Goal: Task Accomplishment & Management: Manage account settings

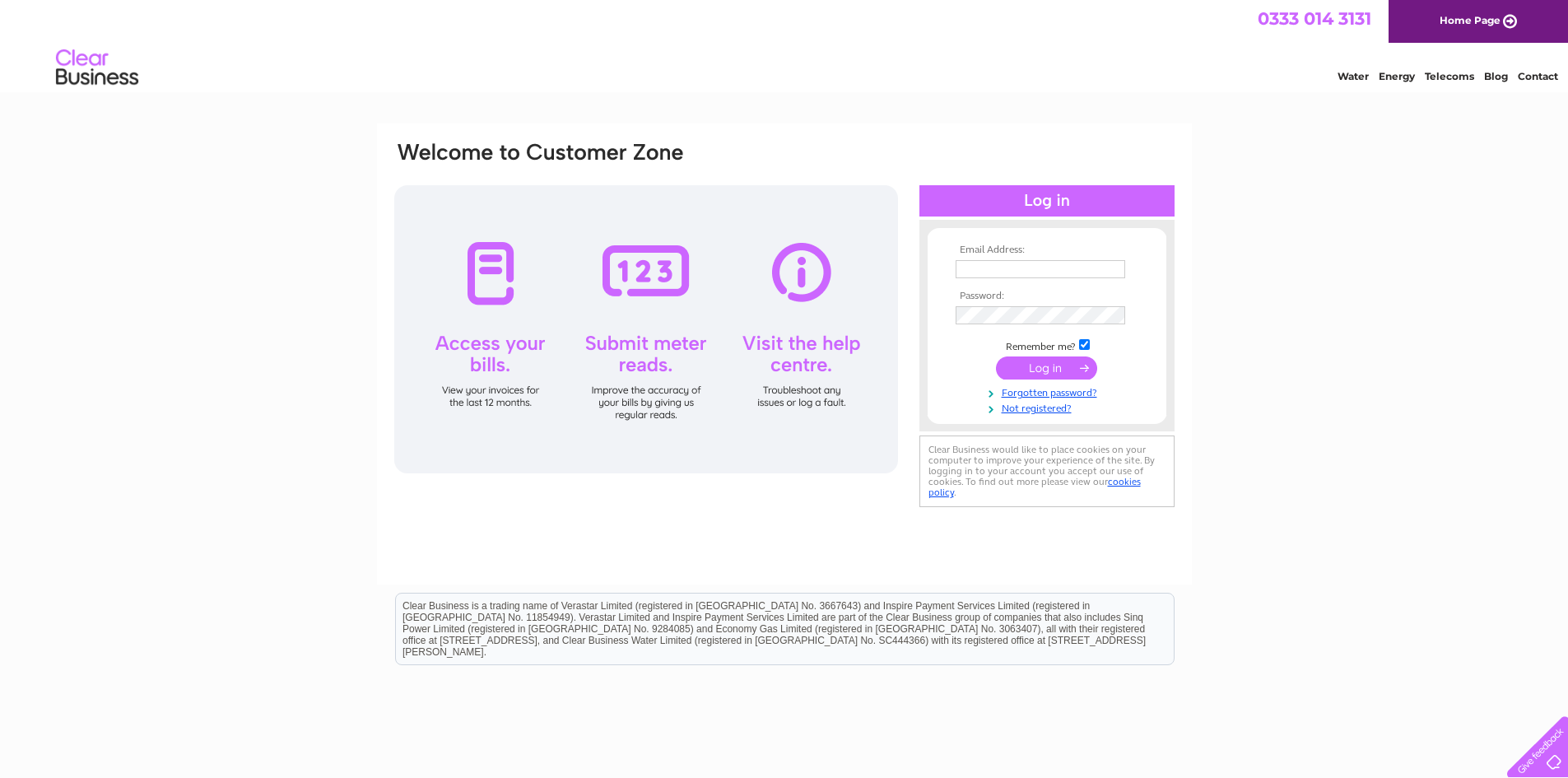
type input "[PERSON_NAME][EMAIL_ADDRESS][DOMAIN_NAME]"
click at [1047, 372] on input "submit" at bounding box center [1045, 367] width 101 height 23
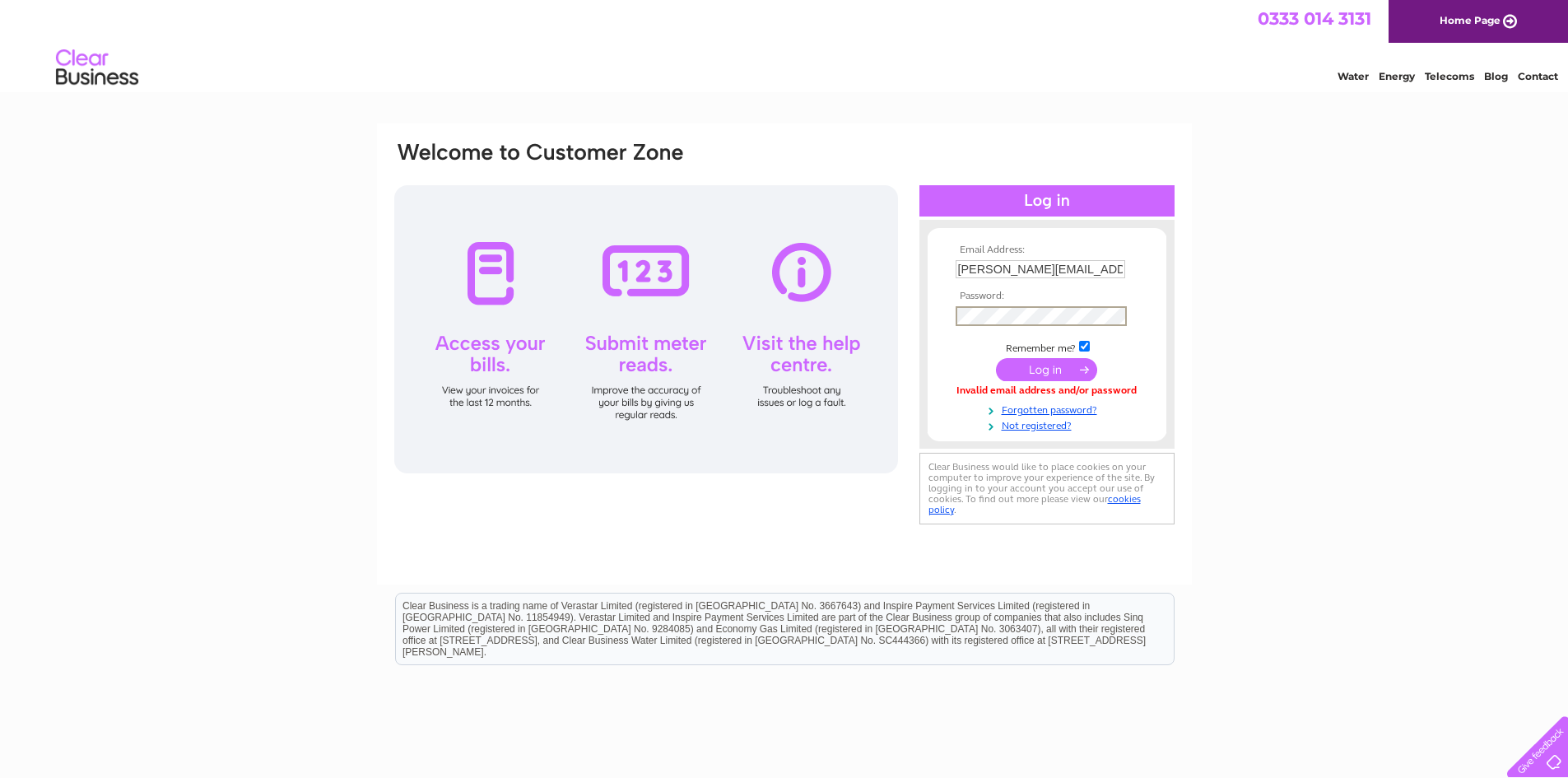
click at [888, 319] on div "Email Address: paul@pennywisecleaners.co.uk Password:" at bounding box center [784, 333] width 783 height 388
click at [1046, 370] on input "submit" at bounding box center [1045, 368] width 101 height 23
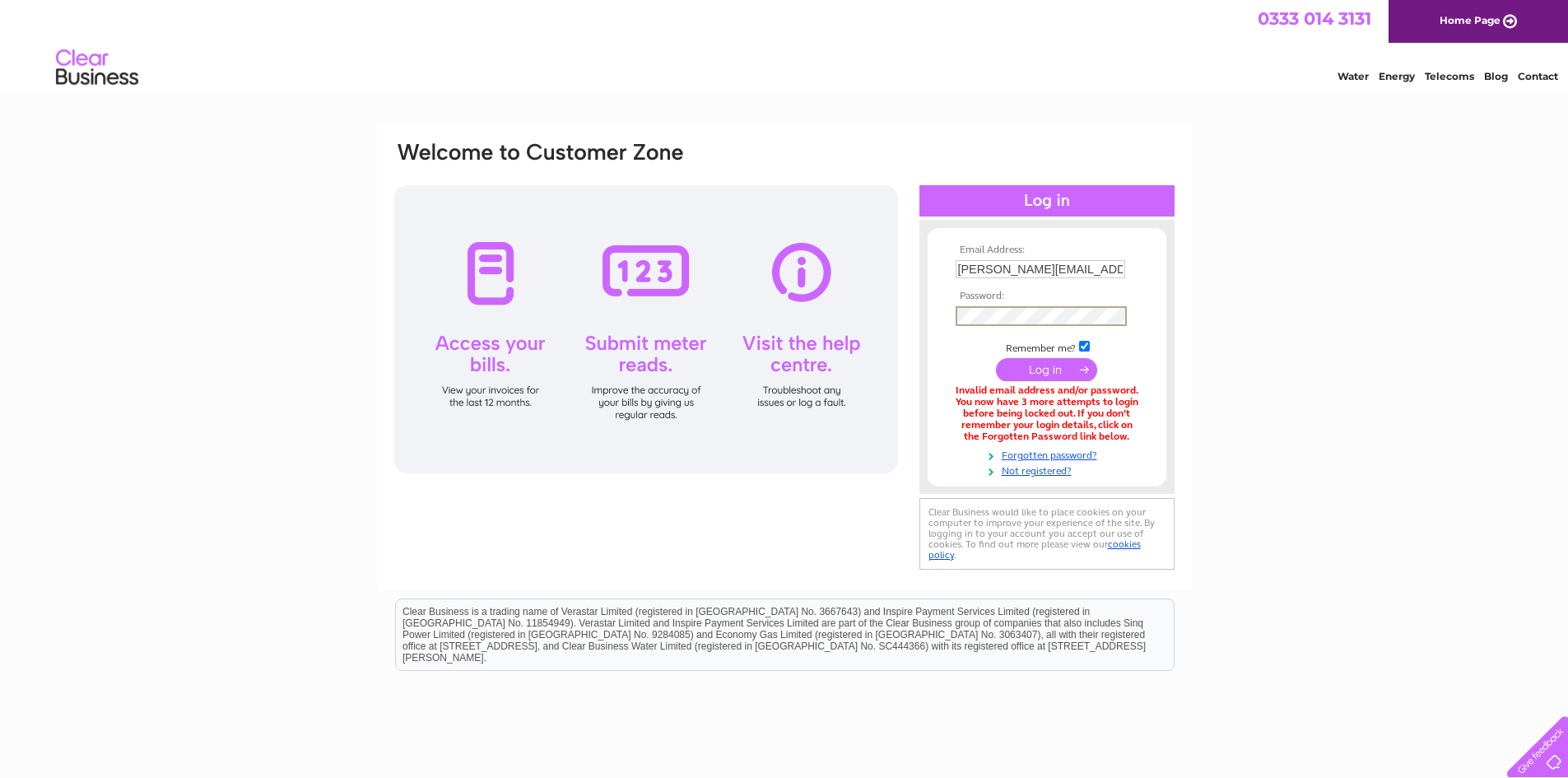
click at [788, 316] on div "Email Address: paul@pennywisecleaners.co.uk Password:" at bounding box center [784, 356] width 783 height 433
click at [1254, 267] on div "Email Address: paul@pennywisecleaners.co.uk Password:" at bounding box center [784, 497] width 1568 height 748
click at [1050, 367] on input "submit" at bounding box center [1045, 367] width 101 height 23
click at [1054, 454] on link "Forgotten password?" at bounding box center [1048, 452] width 187 height 16
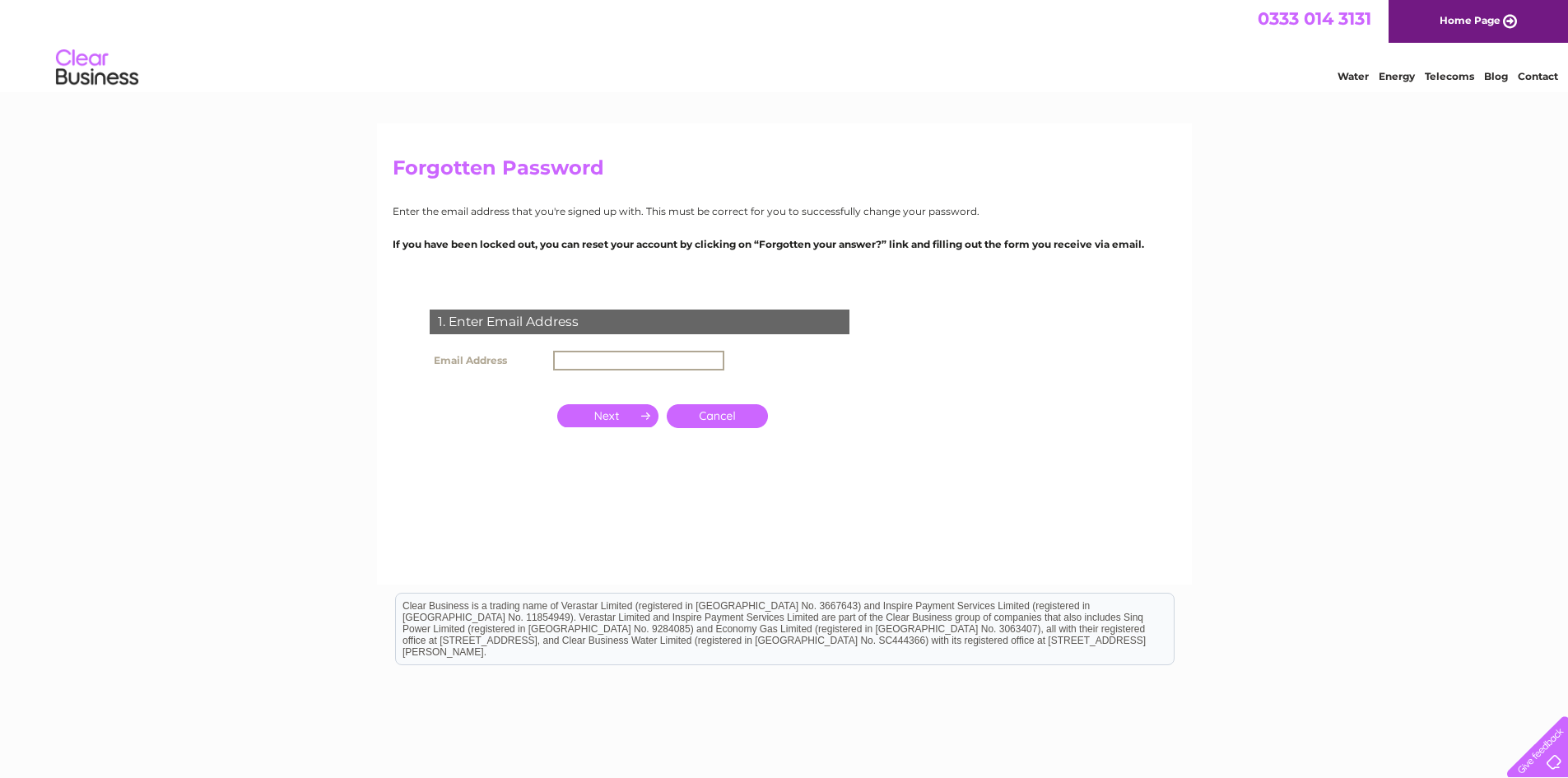
click at [596, 363] on input "text" at bounding box center [639, 361] width 171 height 20
click at [692, 361] on input "text" at bounding box center [639, 361] width 171 height 20
type input "[PERSON_NAME][EMAIL_ADDRESS][DOMAIN_NAME]"
click at [595, 413] on input "button" at bounding box center [607, 414] width 101 height 23
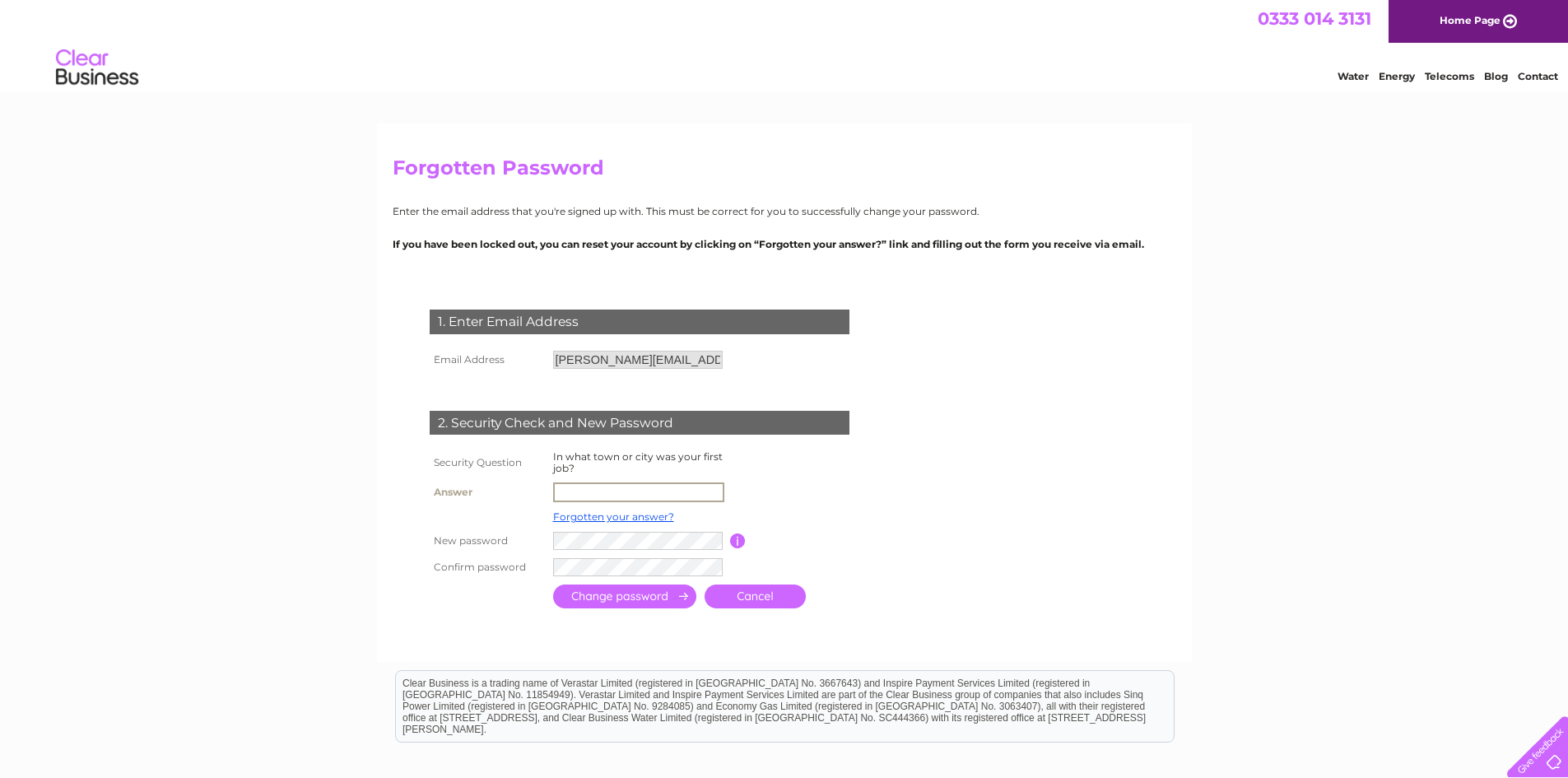
click at [595, 489] on input "text" at bounding box center [639, 492] width 171 height 20
type input "Sheffield"
click at [584, 602] on input "submit" at bounding box center [625, 596] width 143 height 24
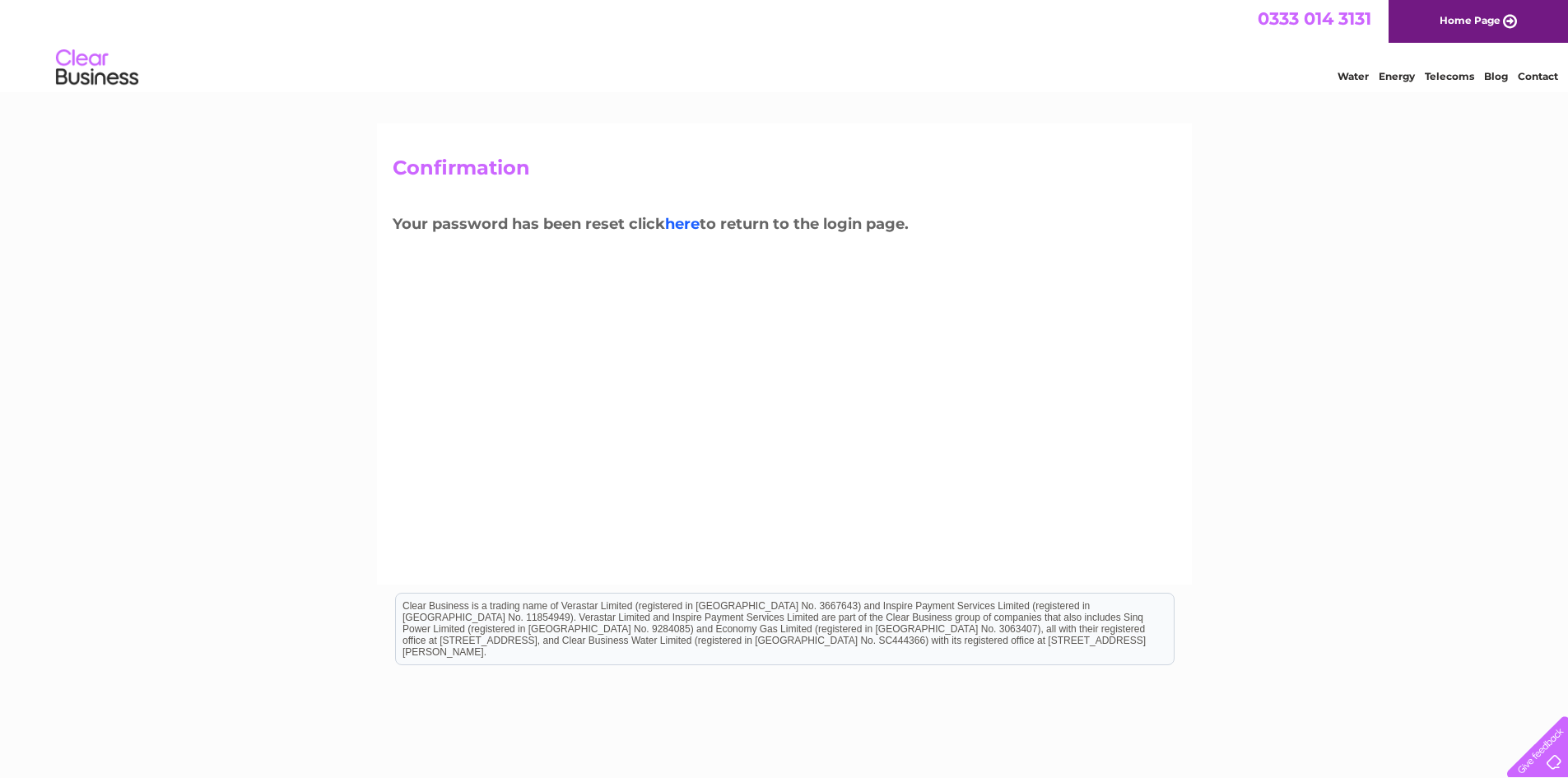
click at [699, 230] on link "here" at bounding box center [682, 224] width 34 height 18
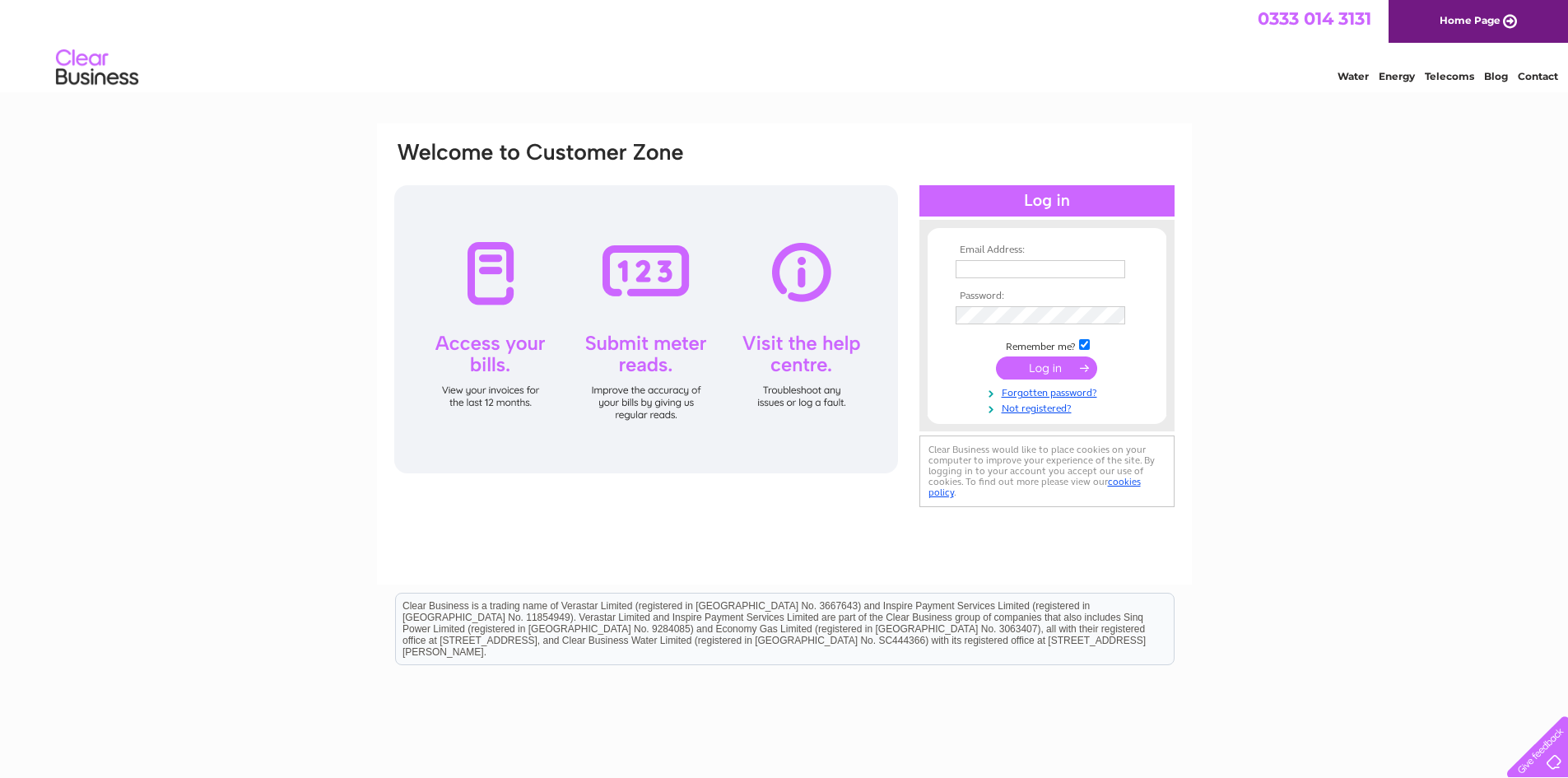
type input "[PERSON_NAME][EMAIL_ADDRESS][DOMAIN_NAME]"
click at [1048, 373] on input "submit" at bounding box center [1045, 367] width 101 height 23
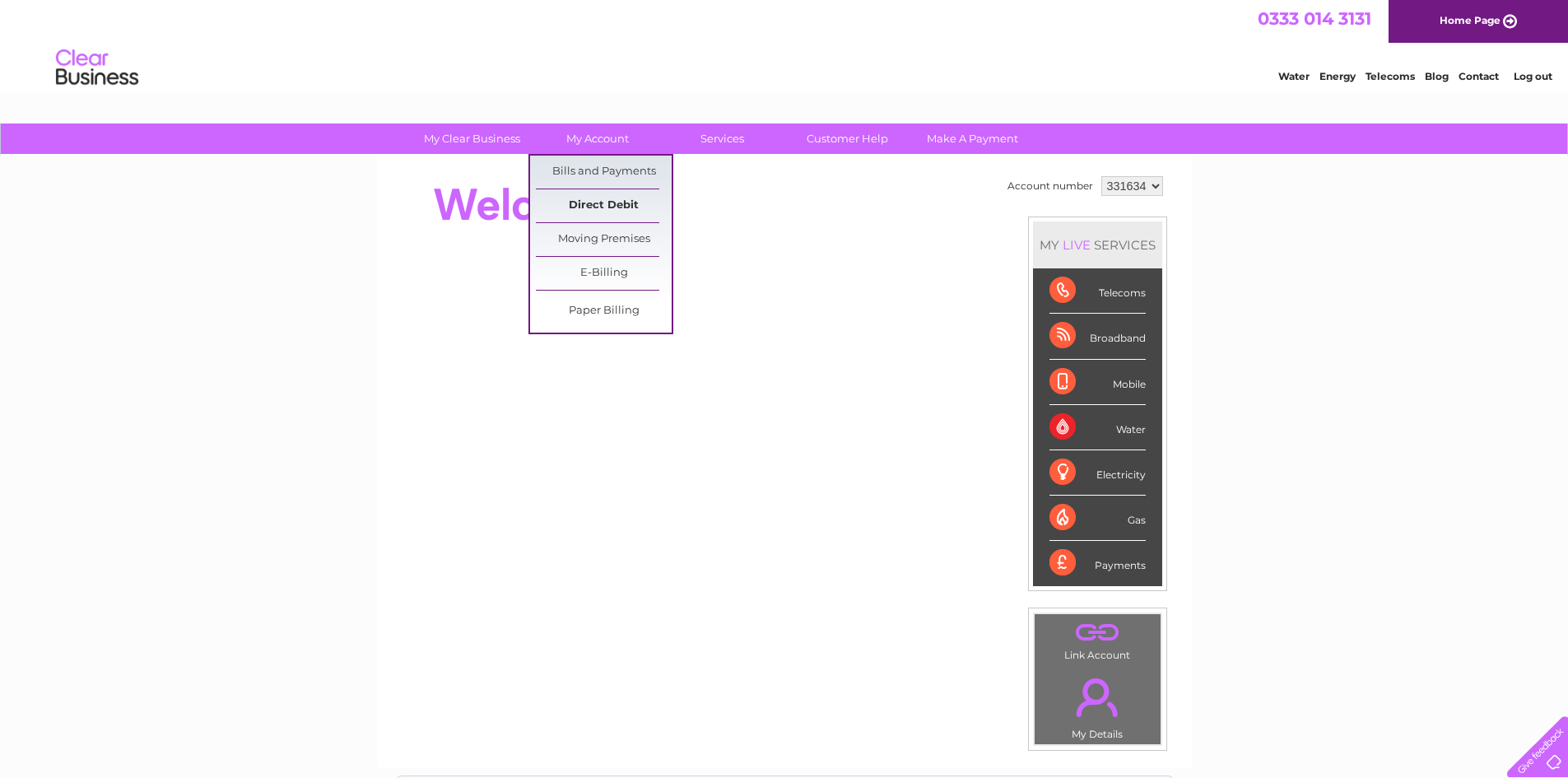
click at [621, 201] on link "Direct Debit" at bounding box center [603, 206] width 136 height 33
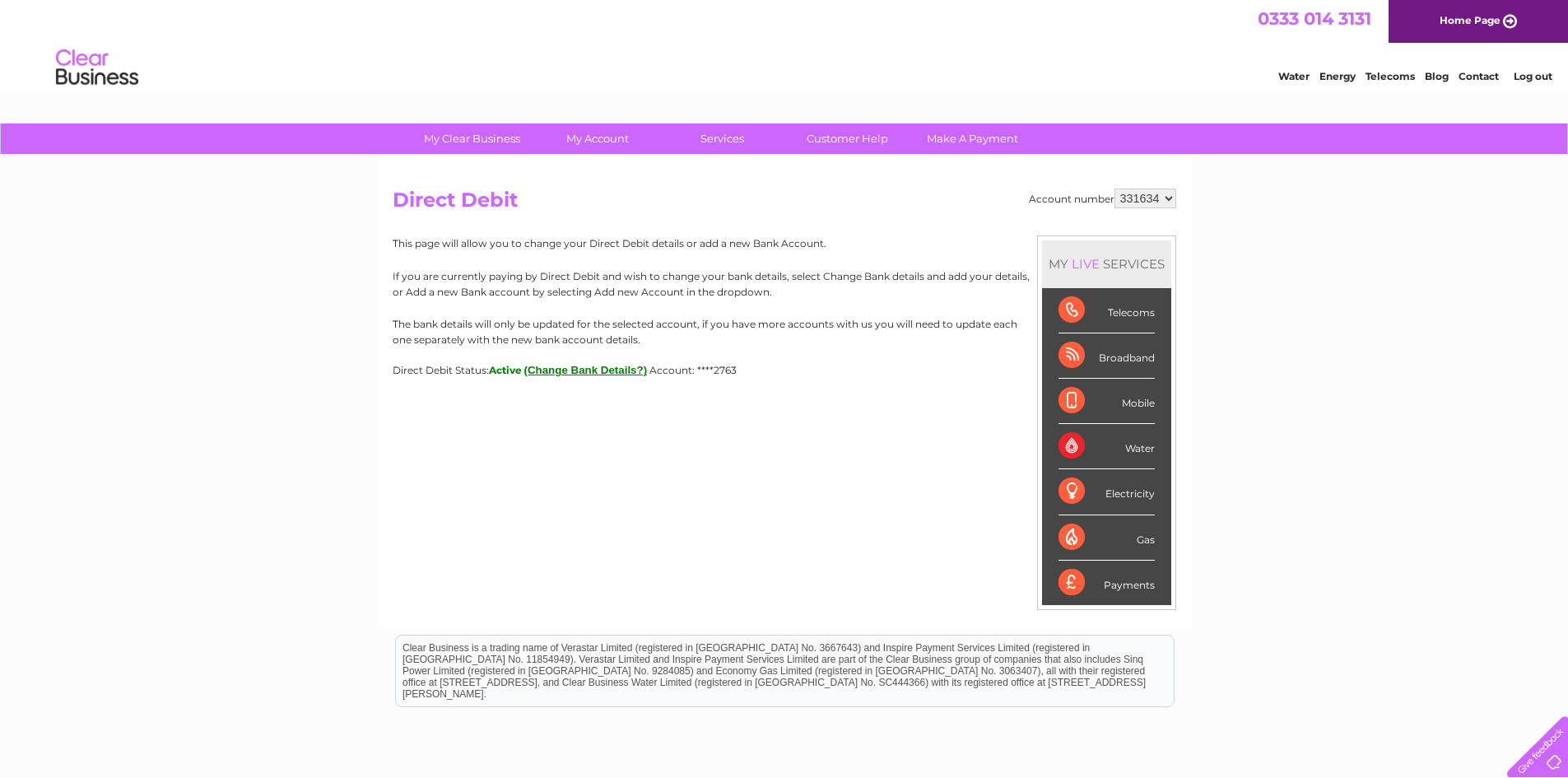
click at [577, 370] on button "(Change Bank Details?)" at bounding box center [587, 369] width 124 height 13
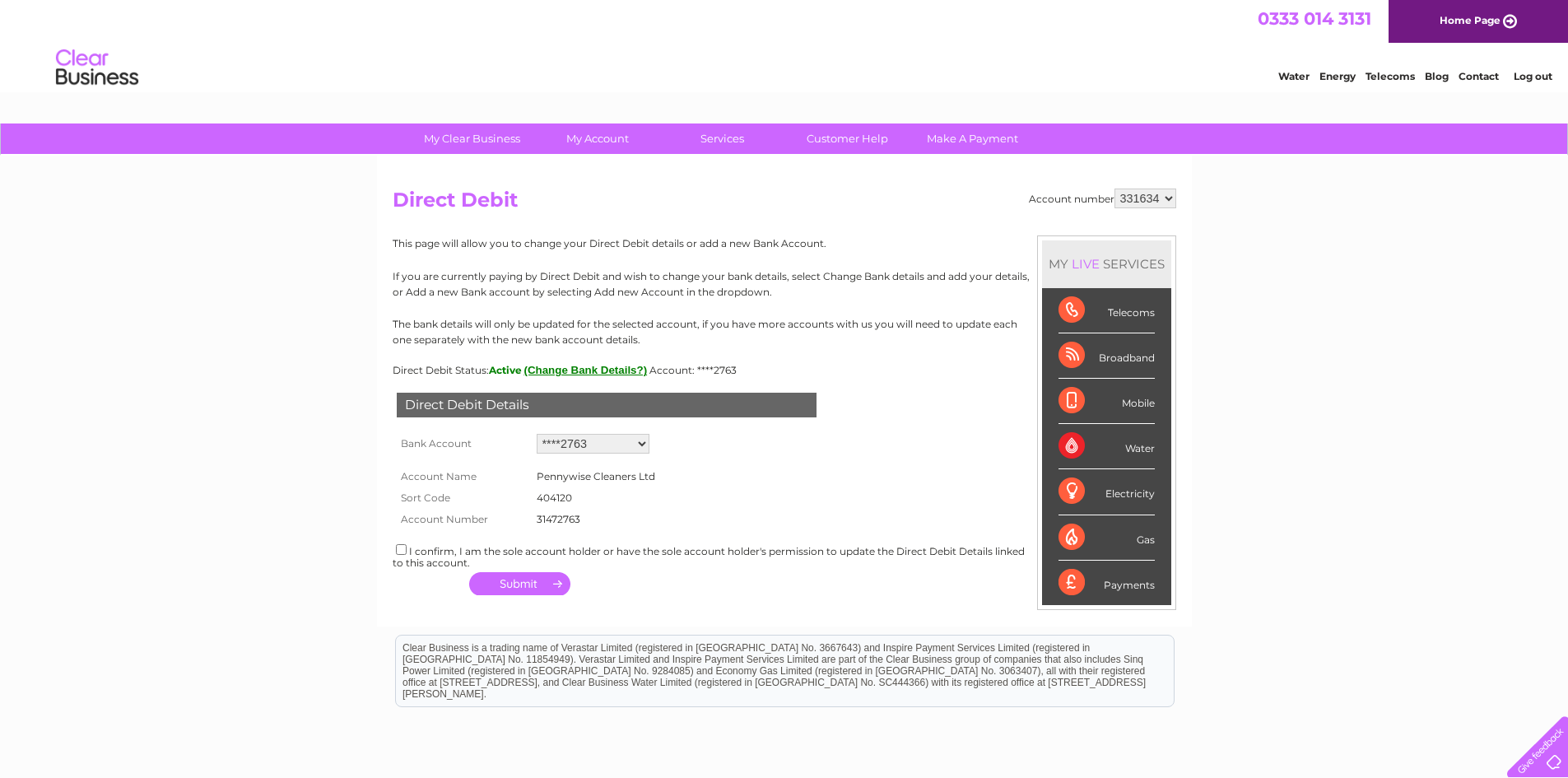
click at [616, 452] on select "Add new account ****2763 ****0700 ****4276 ****2763 ****2763 ****2763" at bounding box center [592, 443] width 113 height 20
click at [590, 448] on select "Add new account ****2763 ****0700 ****4276 ****2763 ****2763 ****2763" at bounding box center [592, 443] width 113 height 20
select select "0"
click at [536, 433] on select "Add new account ****2763 ****0700 ****4276 ****2763 ****2763 ****2763" at bounding box center [592, 443] width 113 height 20
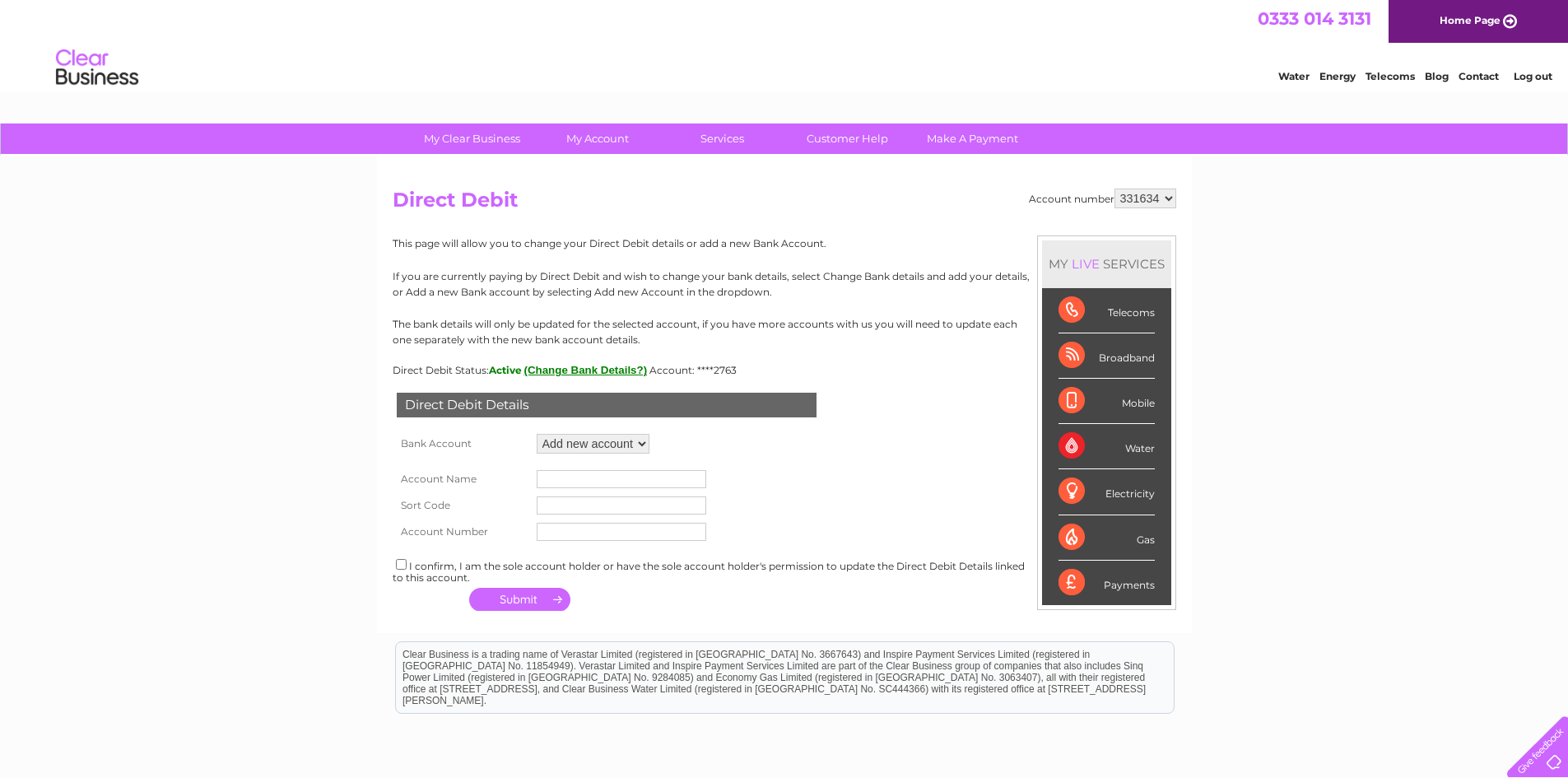
click at [590, 482] on input "text" at bounding box center [621, 478] width 170 height 18
type input "A"
type input "Pennywise Commercial Ltd"
click at [580, 510] on input "text" at bounding box center [621, 505] width 170 height 18
type input "040605"
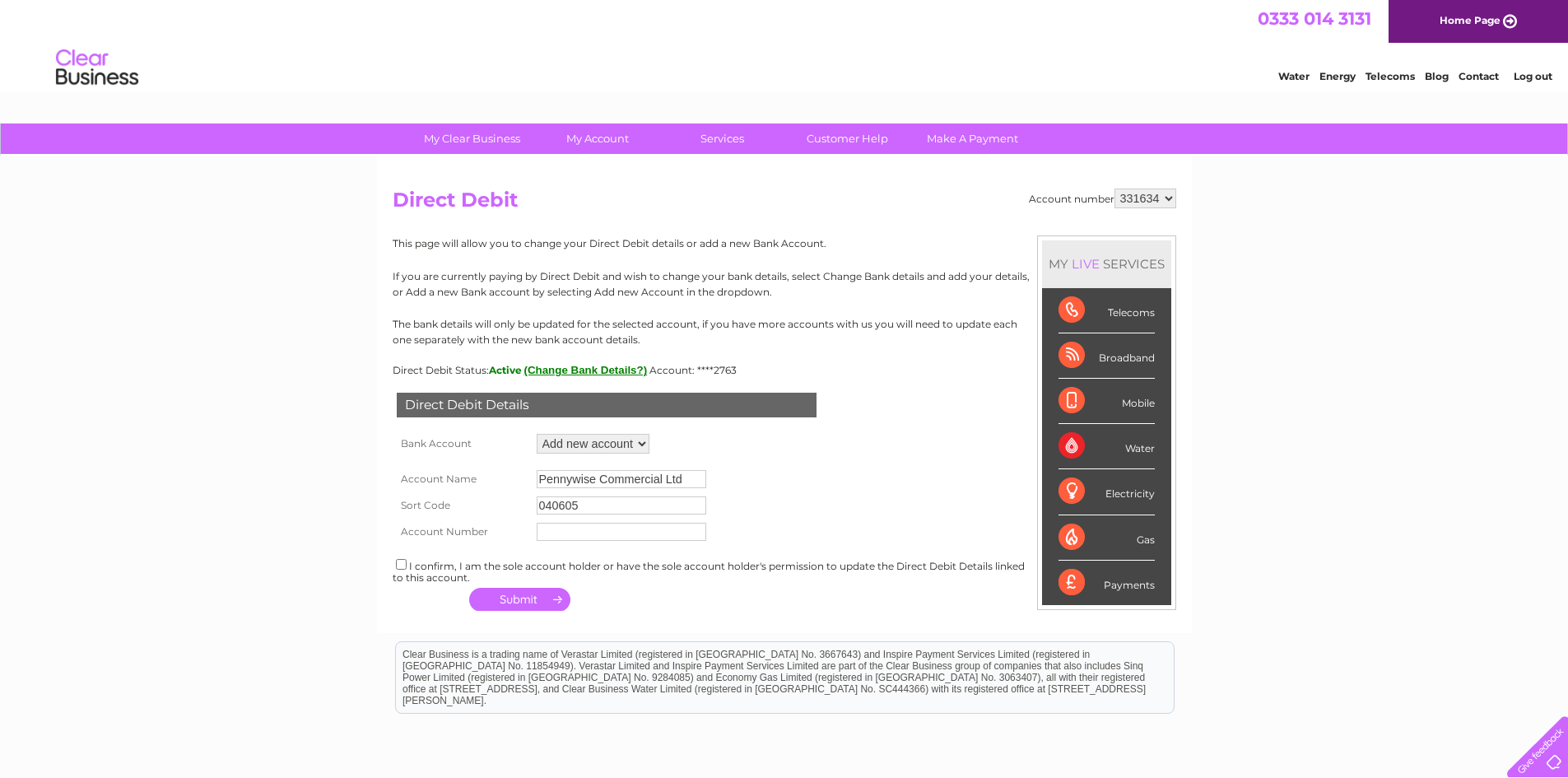
click at [565, 530] on input "text" at bounding box center [621, 531] width 170 height 18
type input "28338276"
click at [398, 563] on input "checkbox" at bounding box center [401, 564] width 11 height 11
checkbox input "true"
click at [525, 600] on button "button" at bounding box center [519, 598] width 101 height 23
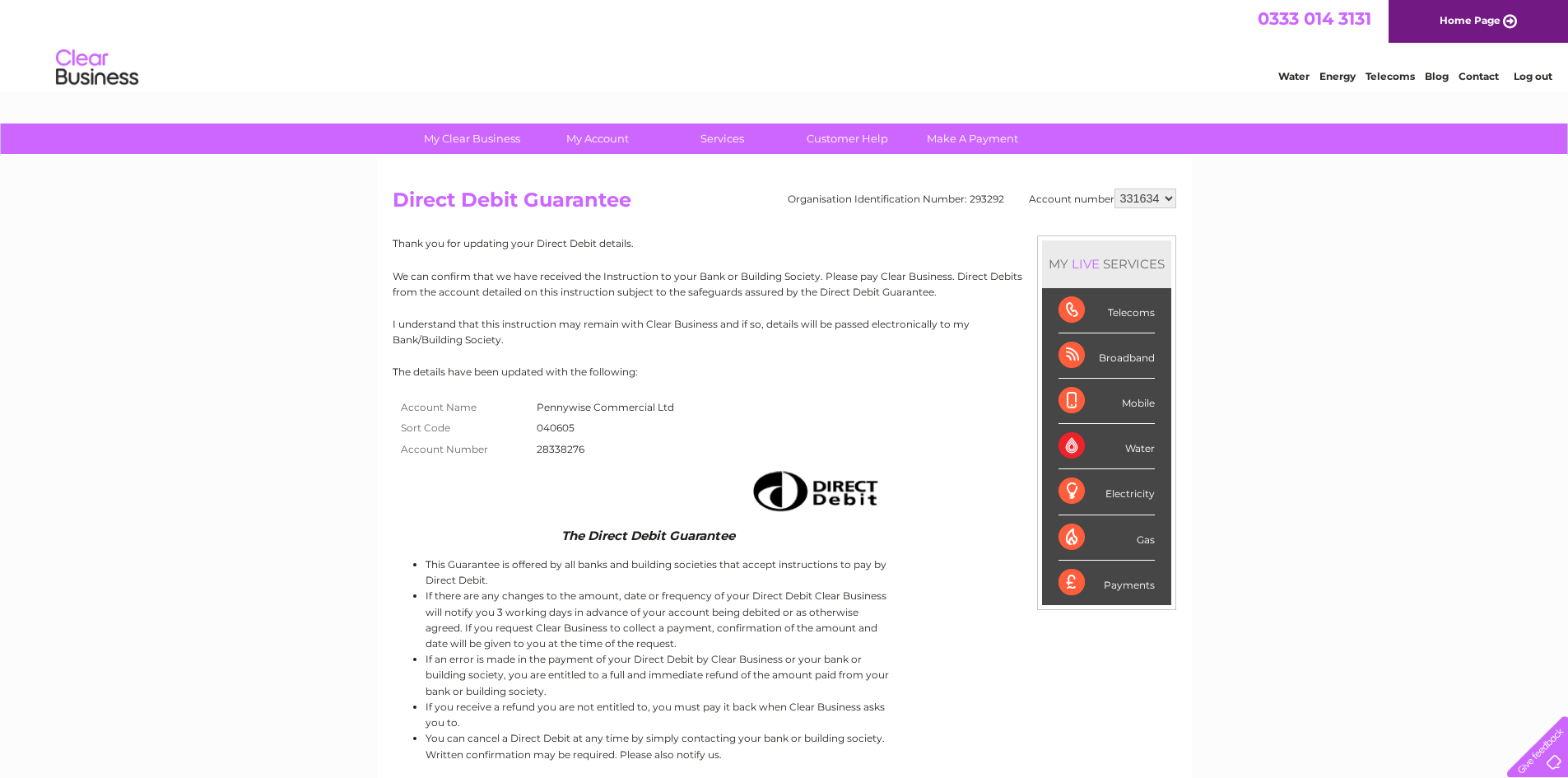
drag, startPoint x: 761, startPoint y: 371, endPoint x: 866, endPoint y: 345, distance: 108.2
click at [761, 371] on p "The details have been updated with the following:" at bounding box center [784, 371] width 783 height 16
click at [1427, 261] on div "My Clear Business Login Details My Details My Preferences Link Account My Accou…" at bounding box center [784, 600] width 1568 height 953
click at [787, 275] on p "We can confirm that we have received the Instruction to your Bank or Building S…" at bounding box center [784, 284] width 783 height 31
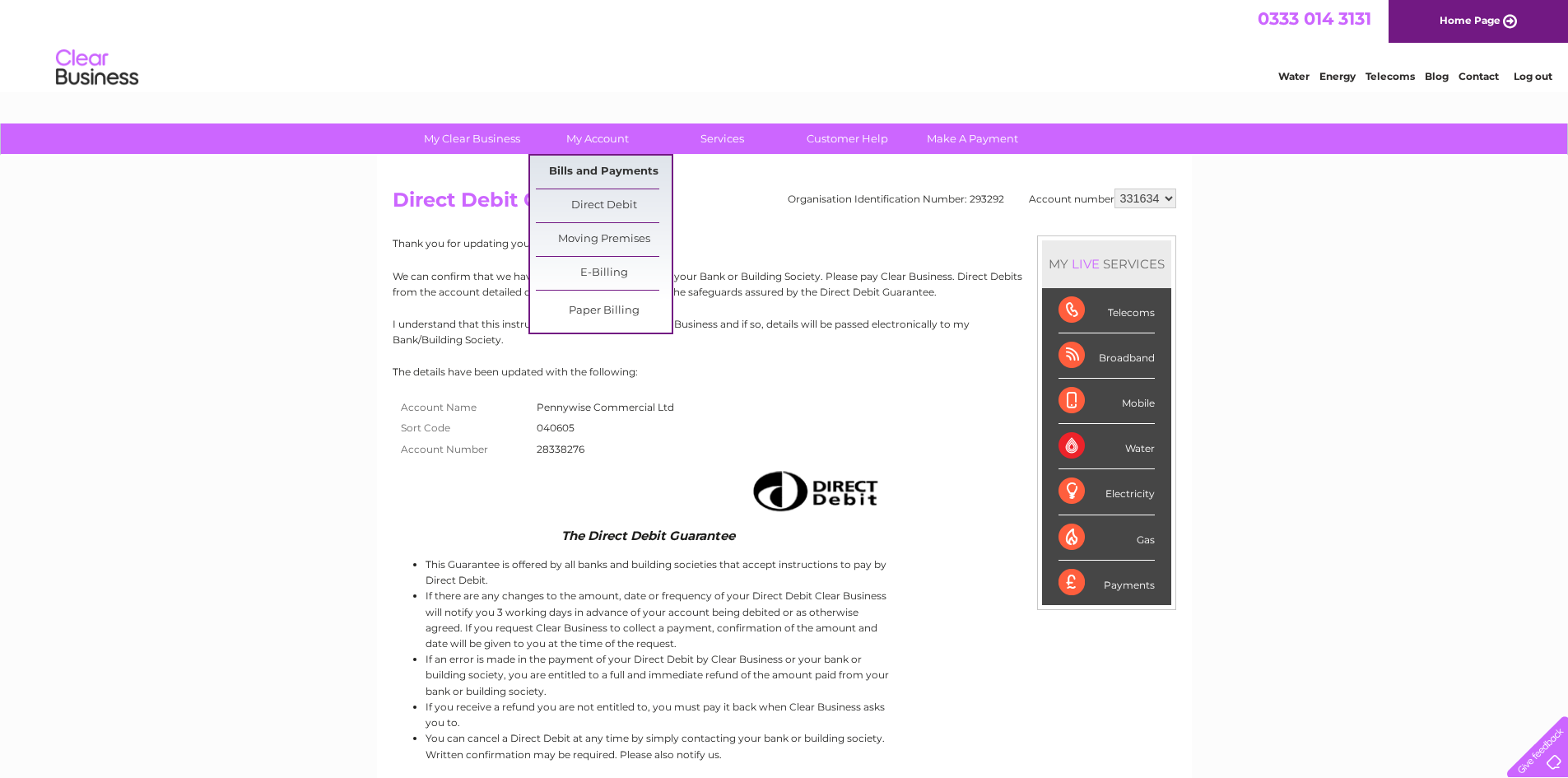
click at [616, 176] on link "Bills and Payments" at bounding box center [603, 172] width 136 height 33
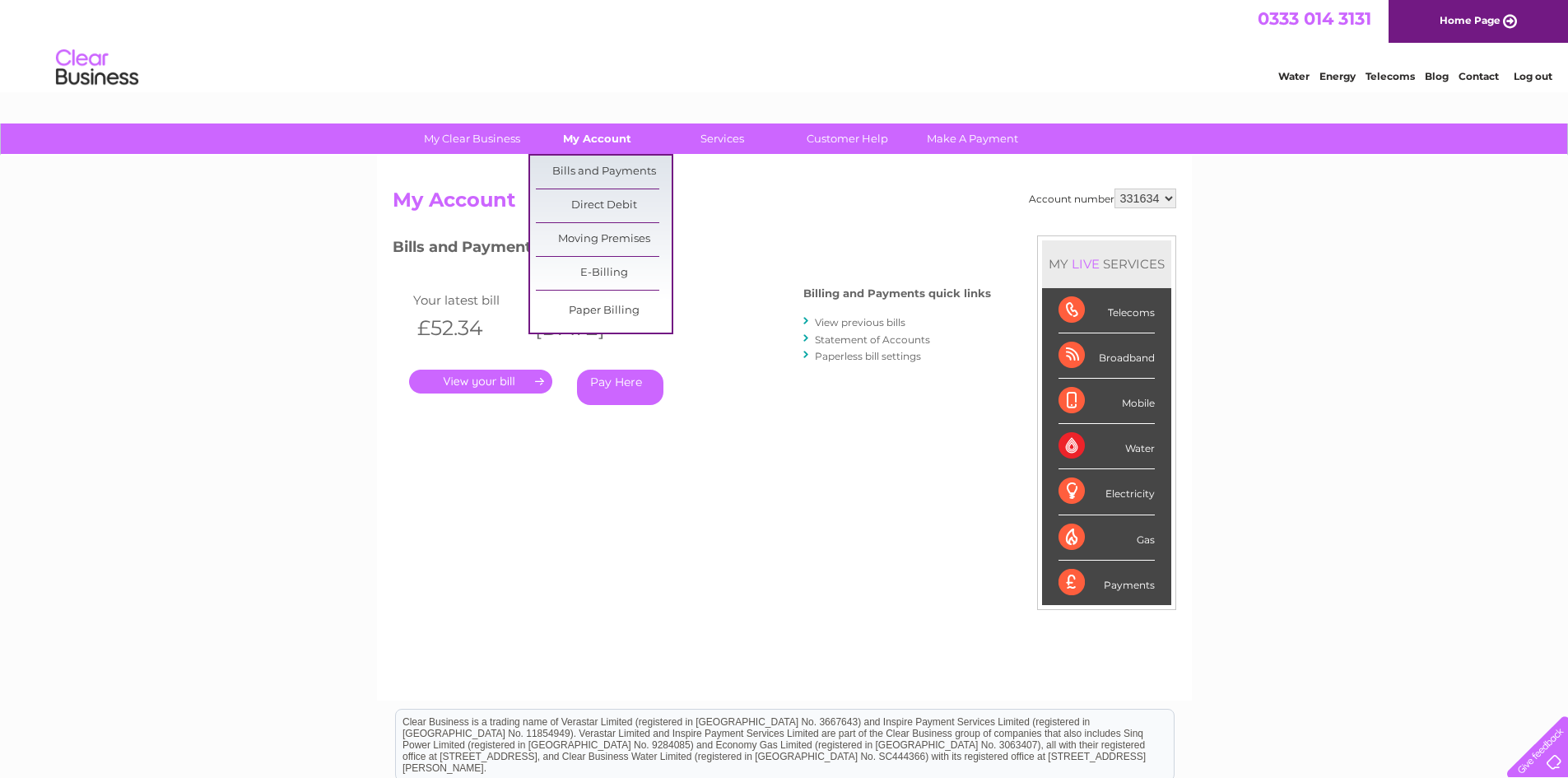
click at [607, 146] on link "My Account" at bounding box center [597, 139] width 136 height 30
click at [611, 200] on link "Direct Debit" at bounding box center [603, 206] width 136 height 33
click at [613, 210] on link "Direct Debit" at bounding box center [603, 206] width 136 height 33
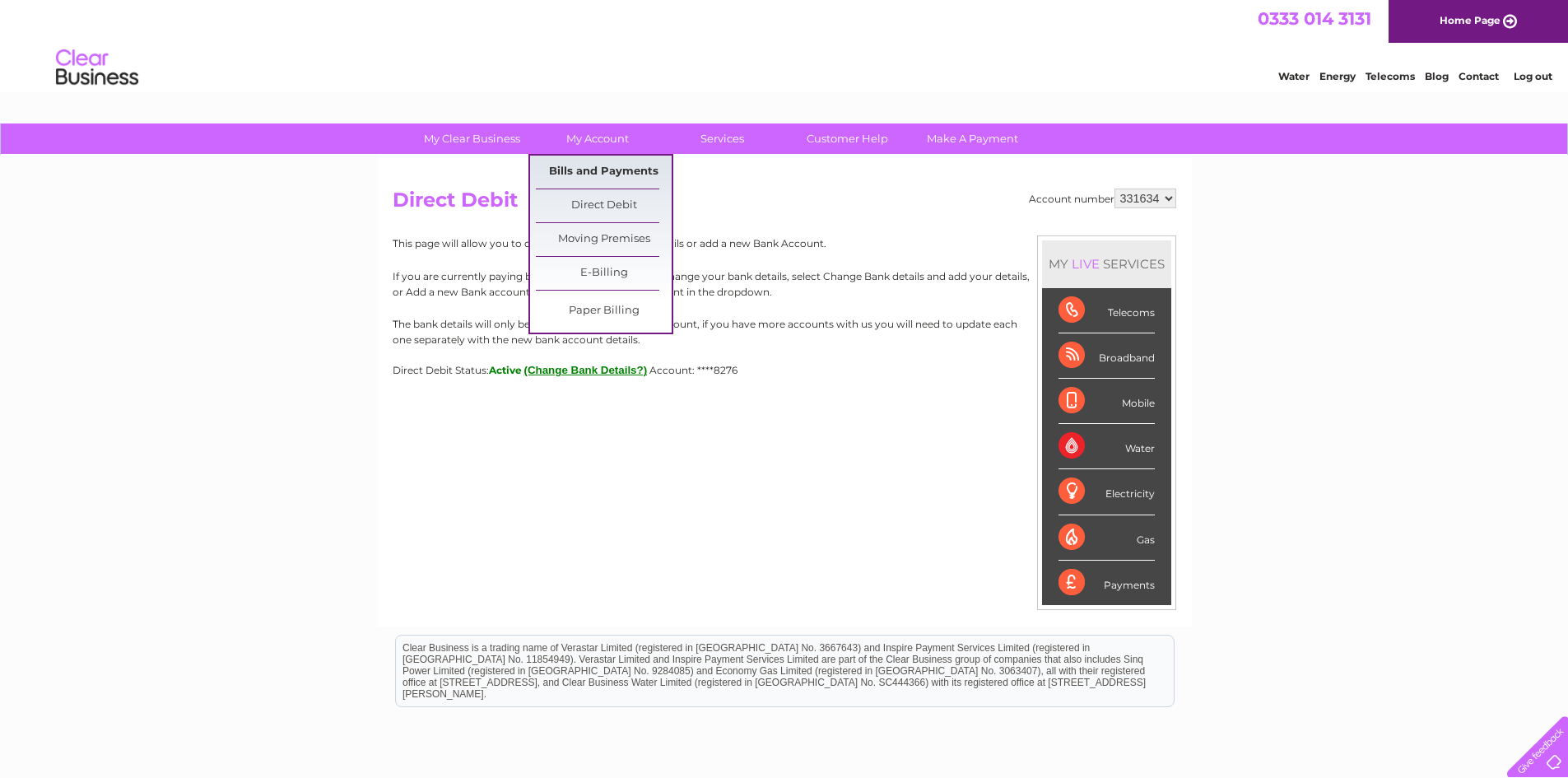
click at [603, 170] on link "Bills and Payments" at bounding box center [603, 172] width 136 height 33
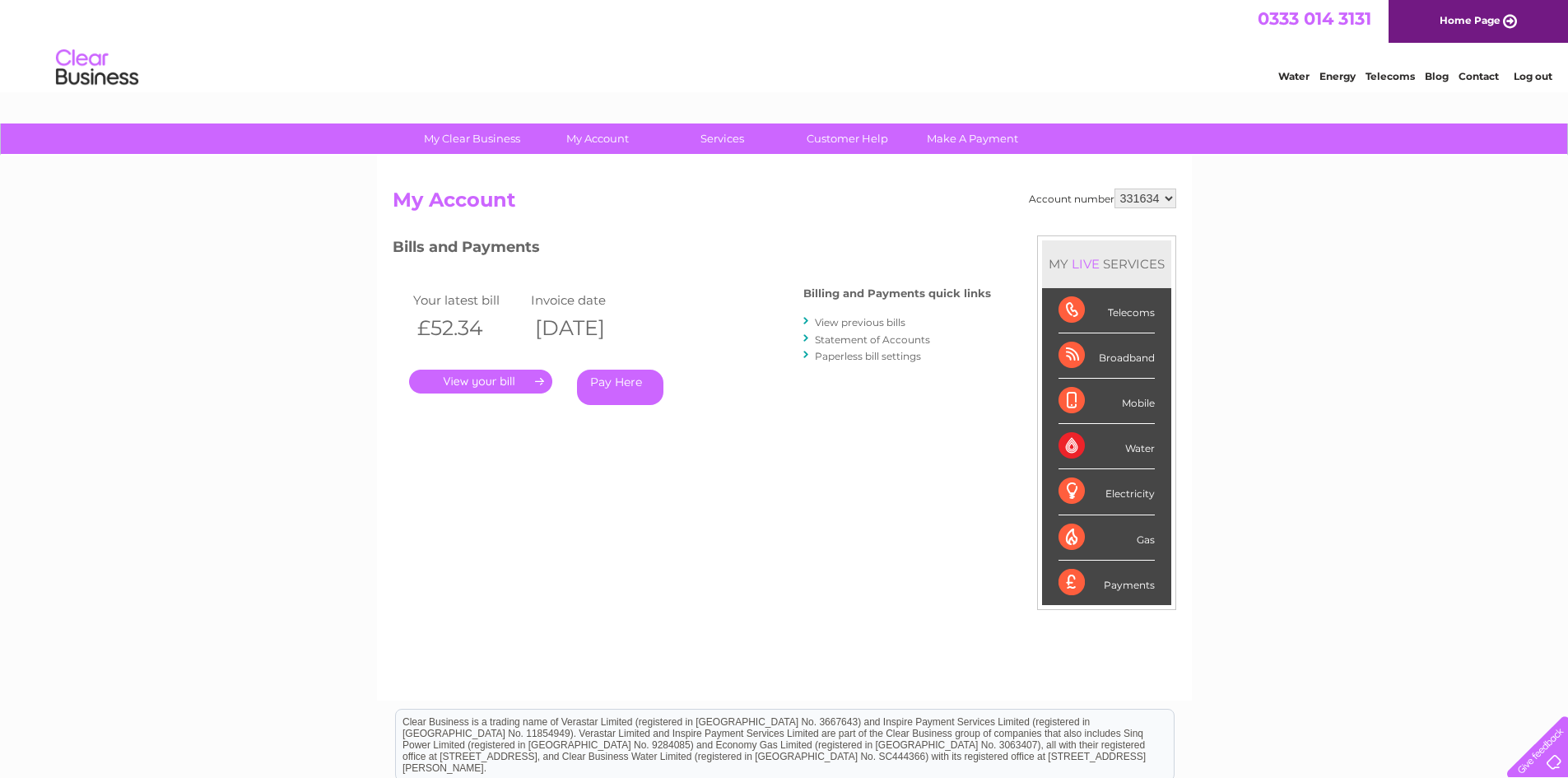
click at [501, 387] on link "." at bounding box center [480, 381] width 143 height 24
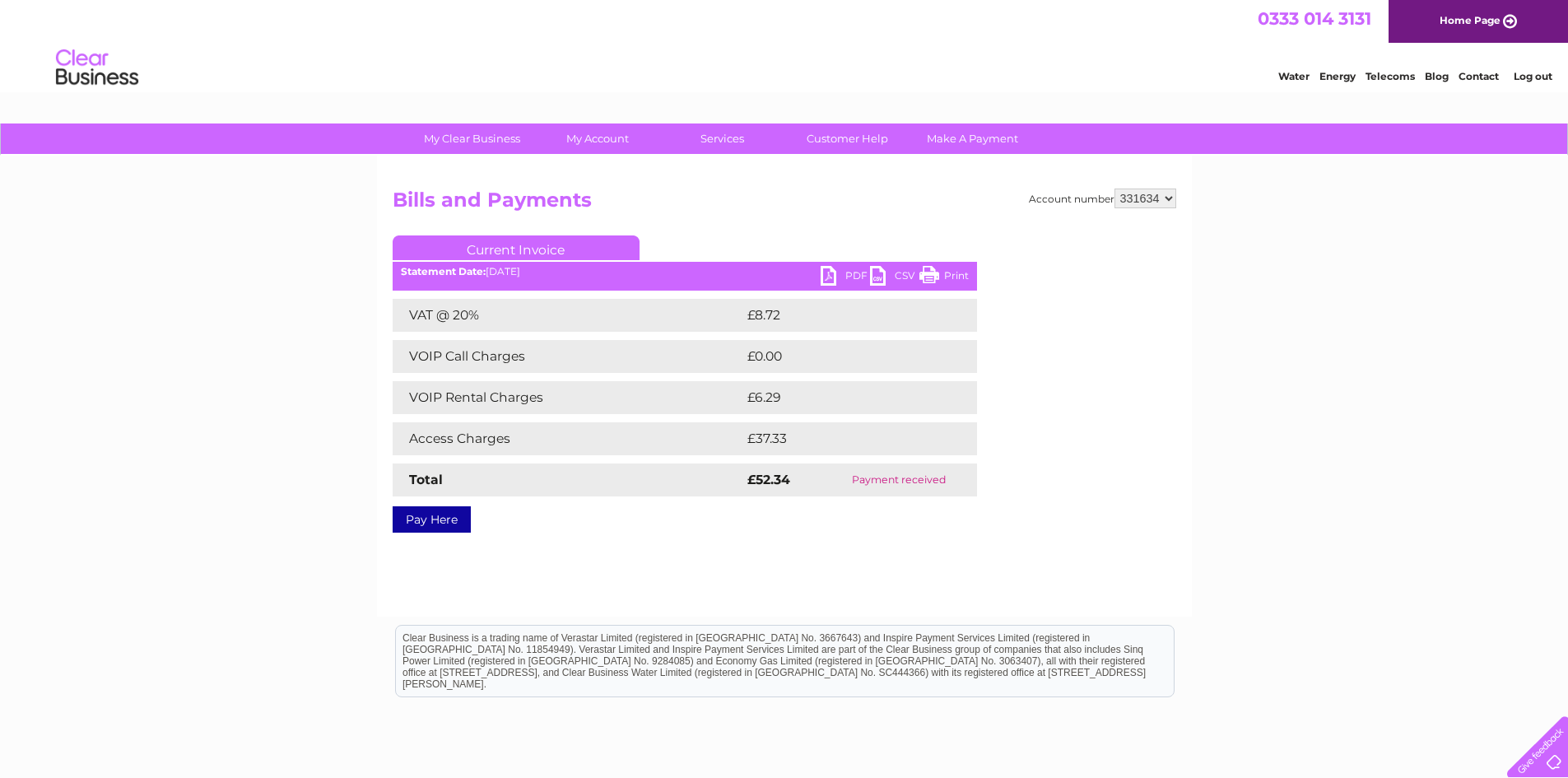
click at [850, 276] on link "PDF" at bounding box center [845, 278] width 49 height 24
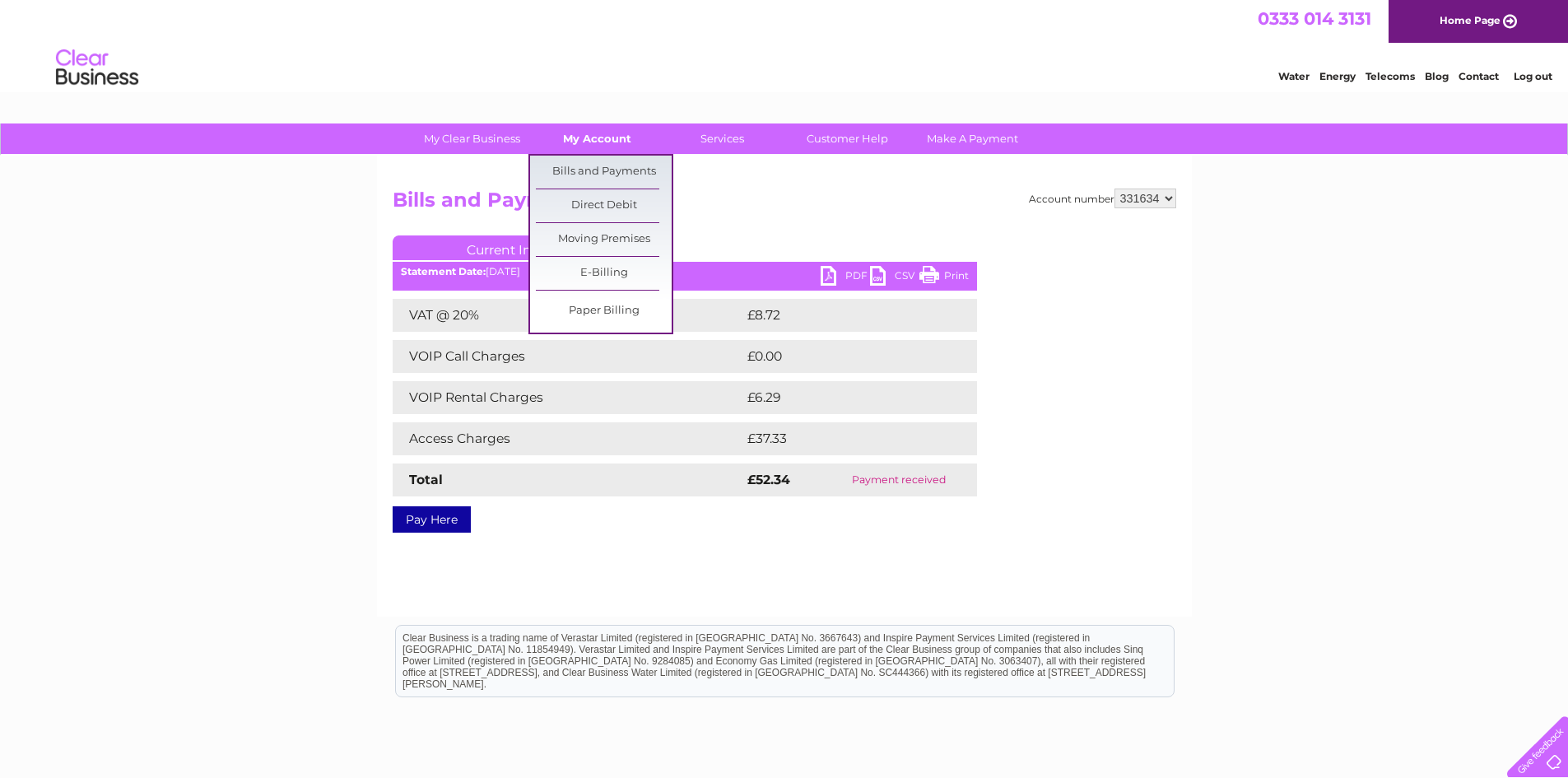
click at [600, 137] on link "My Account" at bounding box center [597, 139] width 136 height 30
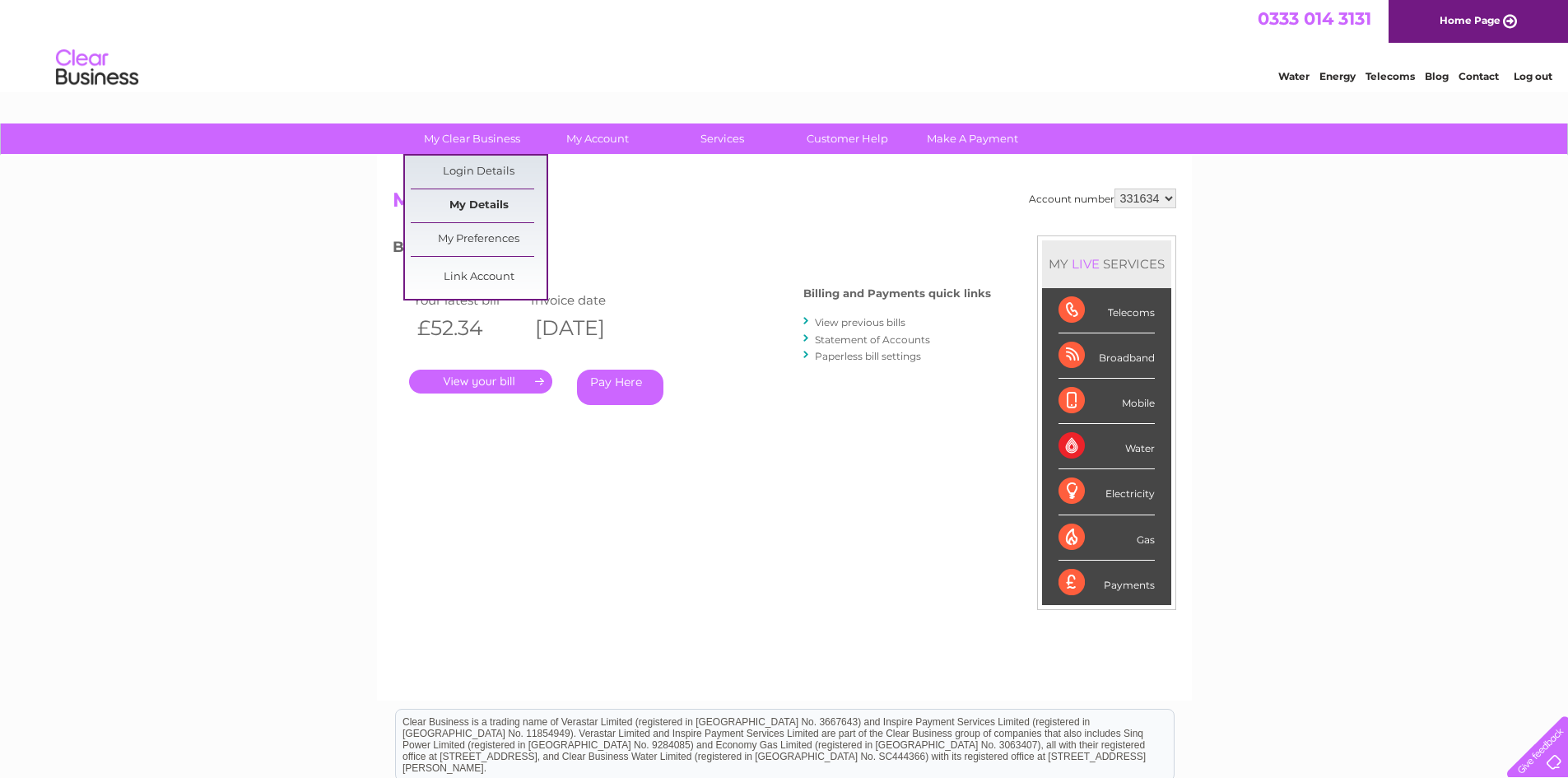
click at [484, 204] on link "My Details" at bounding box center [478, 206] width 136 height 33
